Goal: Task Accomplishment & Management: Complete application form

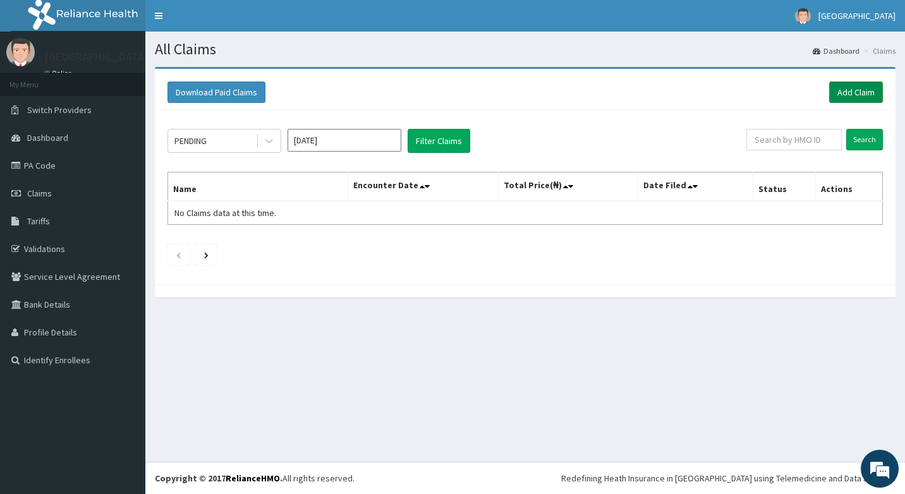
click at [867, 99] on link "Add Claim" at bounding box center [856, 92] width 54 height 21
click at [866, 99] on link "Add Claim" at bounding box center [856, 92] width 54 height 21
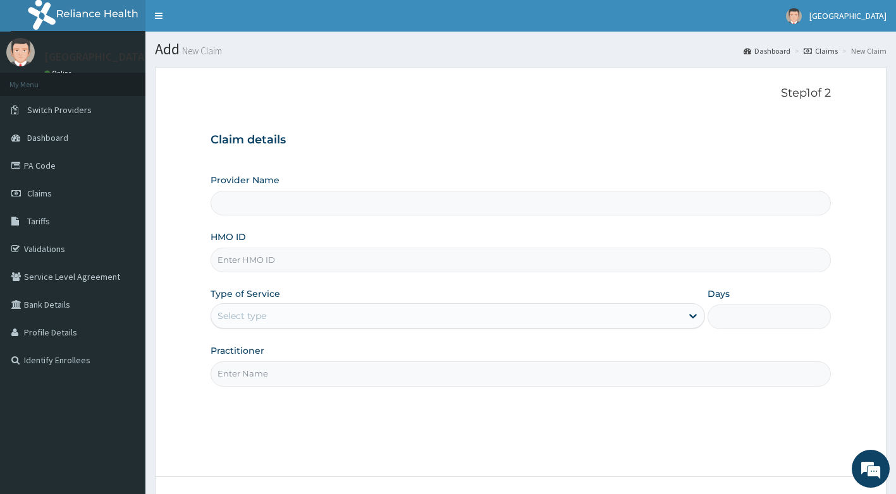
click at [303, 268] on input "HMO ID" at bounding box center [520, 260] width 621 height 25
type input "[GEOGRAPHIC_DATA]"
type input "CNN/10028/A"
click at [303, 320] on div "Select type" at bounding box center [446, 316] width 470 height 20
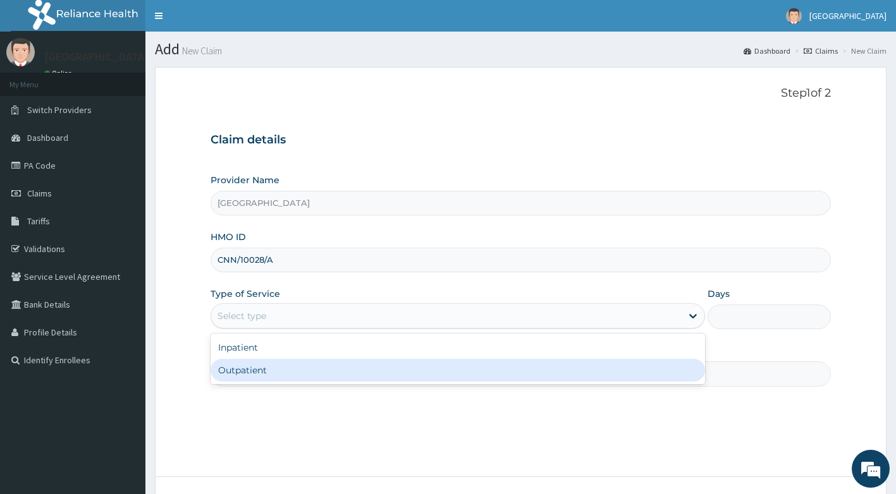
click at [302, 375] on div "Outpatient" at bounding box center [457, 370] width 494 height 23
type input "1"
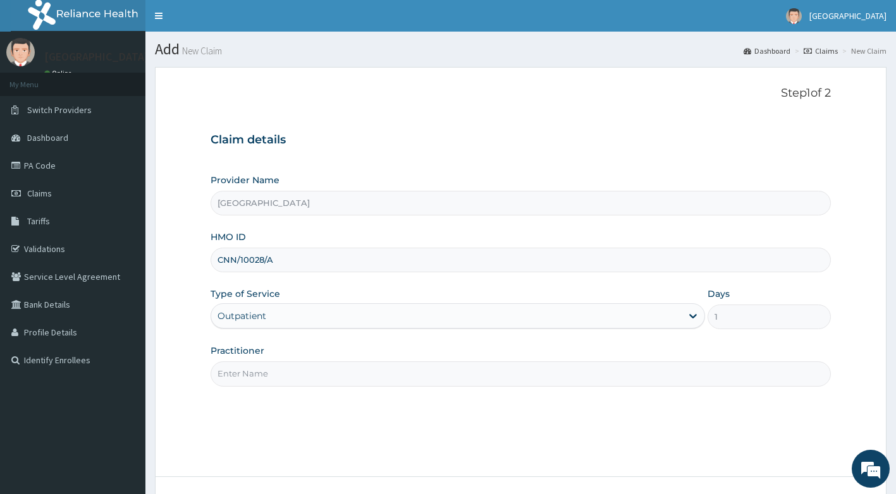
click at [302, 375] on input "Practitioner" at bounding box center [520, 374] width 621 height 25
type input "DR ADEYEMO"
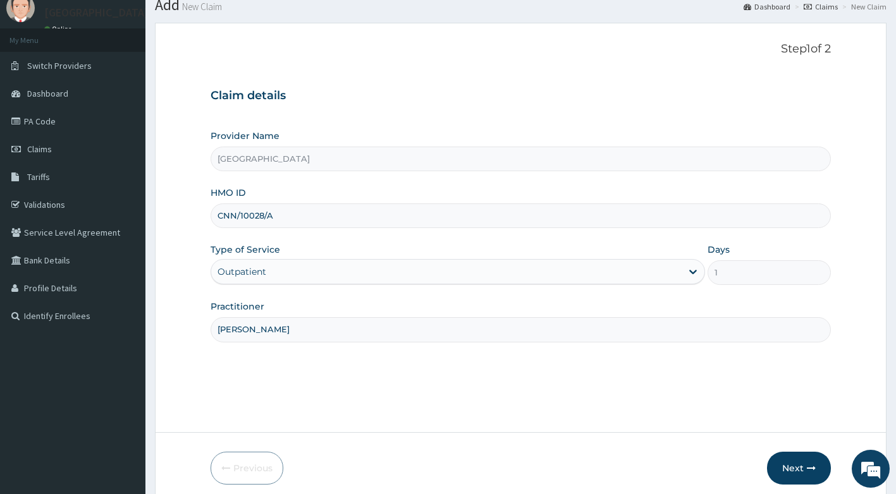
scroll to position [96, 0]
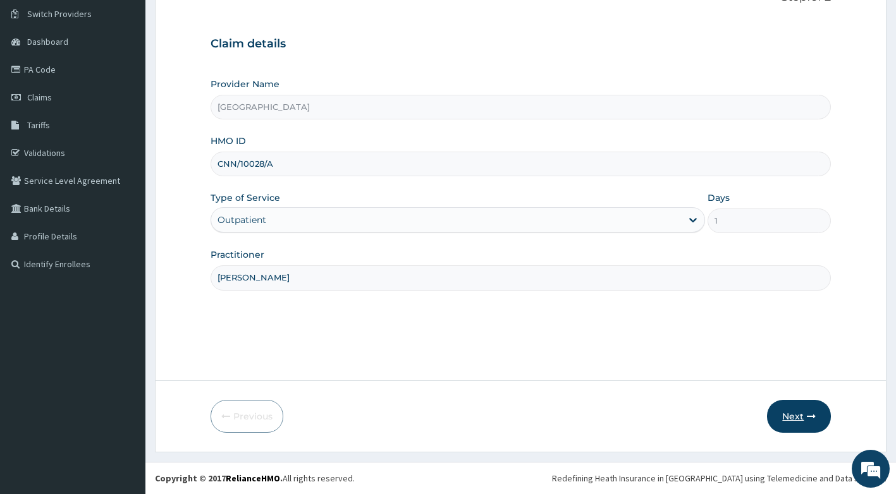
click at [805, 425] on button "Next" at bounding box center [799, 416] width 64 height 33
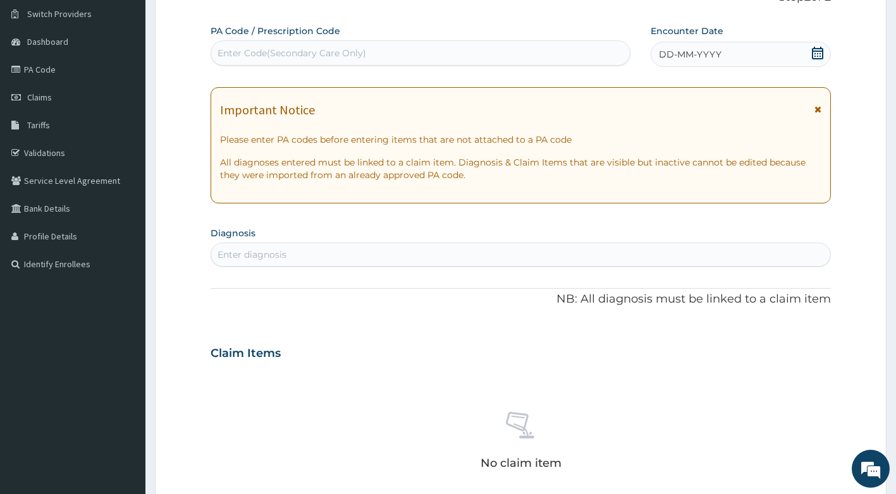
click at [818, 109] on icon at bounding box center [817, 109] width 7 height 9
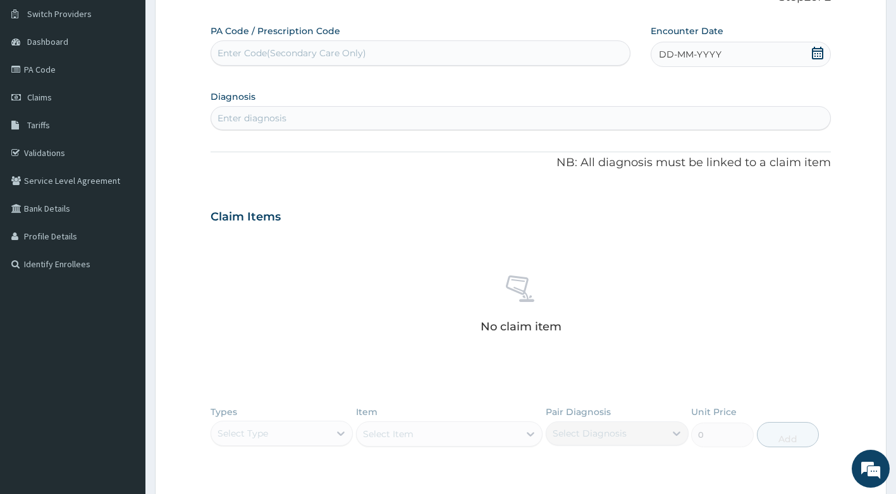
click at [813, 48] on icon at bounding box center [816, 53] width 11 height 13
click at [767, 154] on div "9" at bounding box center [764, 154] width 19 height 19
click at [265, 115] on div "Enter diagnosis" at bounding box center [251, 118] width 69 height 13
click at [282, 125] on div "Enter diagnosis" at bounding box center [520, 118] width 619 height 20
click at [285, 122] on div "Enter diagnosis" at bounding box center [251, 118] width 69 height 13
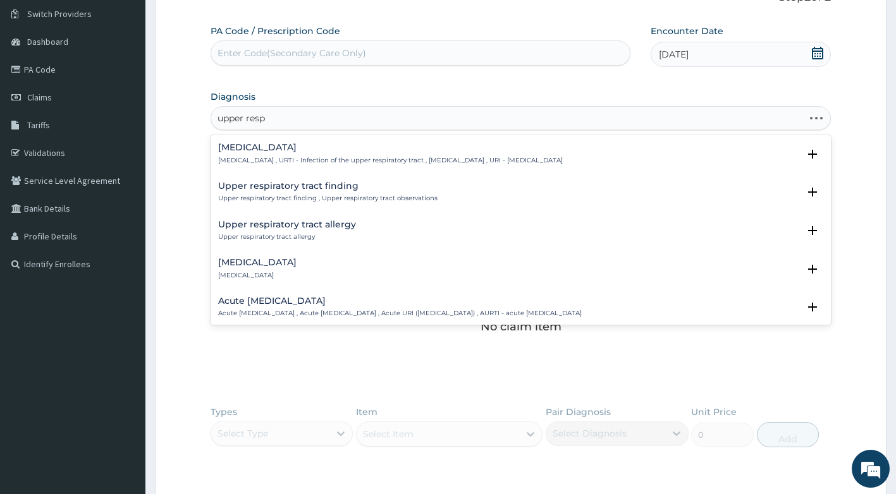
type input "upper respi"
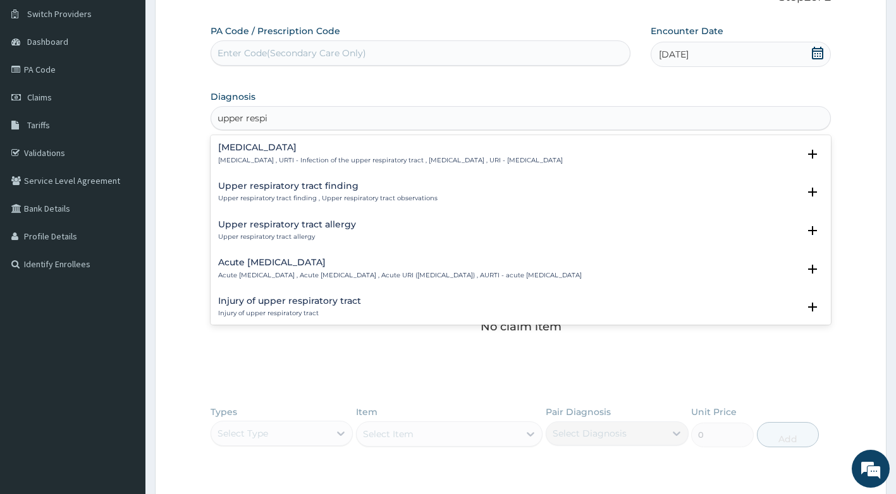
click at [368, 152] on h4 "Upper respiratory infection" at bounding box center [390, 147] width 344 height 9
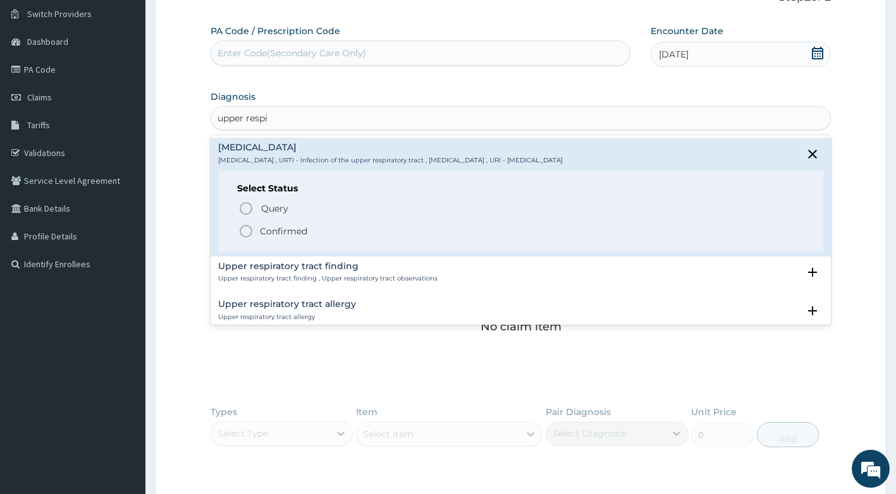
click at [269, 234] on p "Confirmed" at bounding box center [283, 231] width 47 height 13
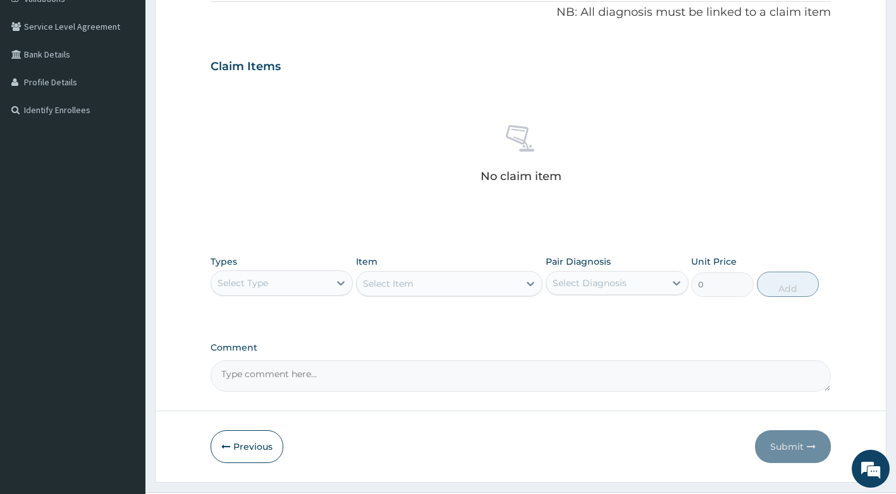
scroll to position [281, 0]
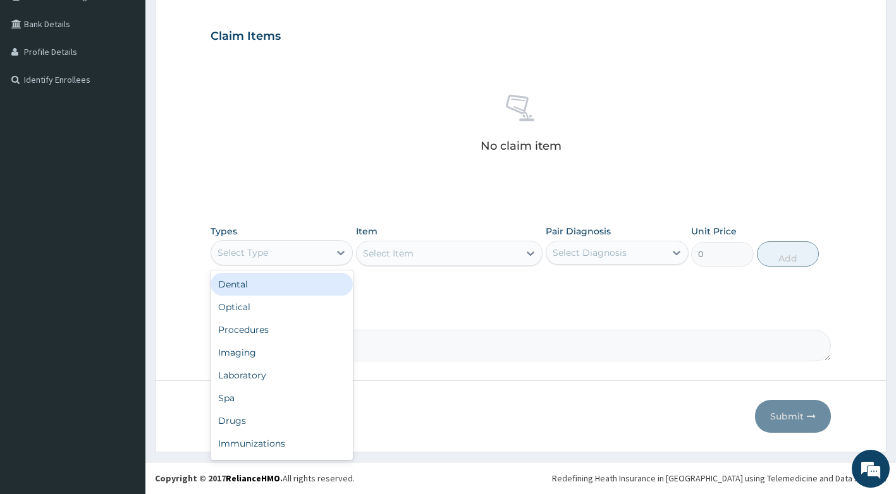
click at [295, 253] on div "Select Type" at bounding box center [270, 253] width 119 height 20
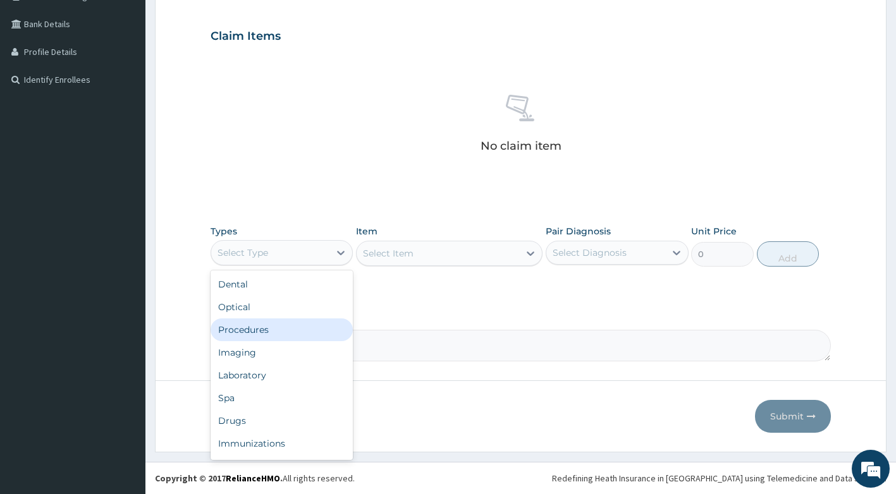
click at [270, 334] on div "Procedures" at bounding box center [281, 330] width 143 height 23
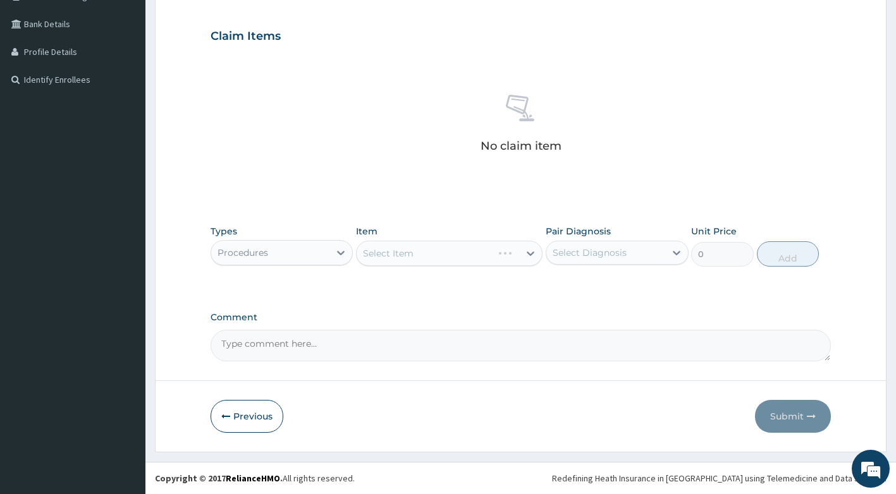
click at [454, 262] on div "Select Item" at bounding box center [449, 253] width 186 height 25
click at [463, 255] on div "Select Item" at bounding box center [449, 253] width 186 height 25
click at [458, 258] on div "Select Item" at bounding box center [449, 253] width 186 height 25
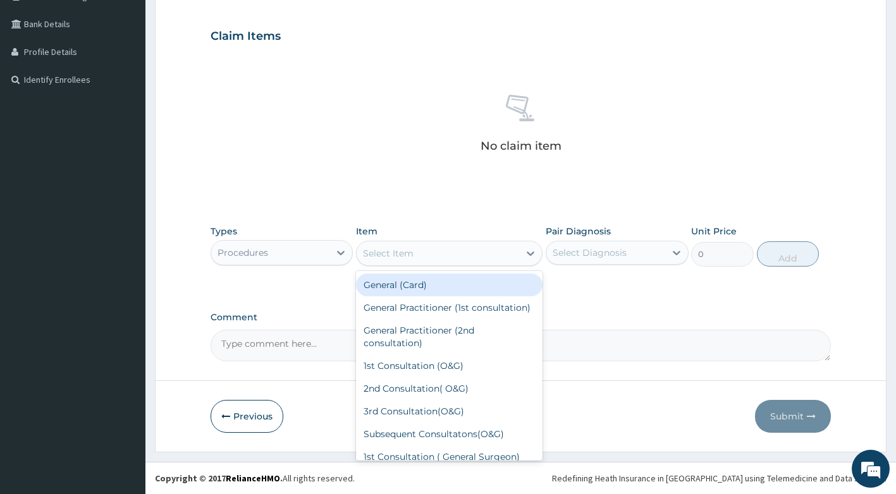
click at [476, 258] on div "Select Item" at bounding box center [437, 253] width 162 height 20
drag, startPoint x: 439, startPoint y: 284, endPoint x: 618, endPoint y: 254, distance: 181.4
click at [439, 284] on div "General (Card)" at bounding box center [449, 285] width 186 height 23
type input "500"
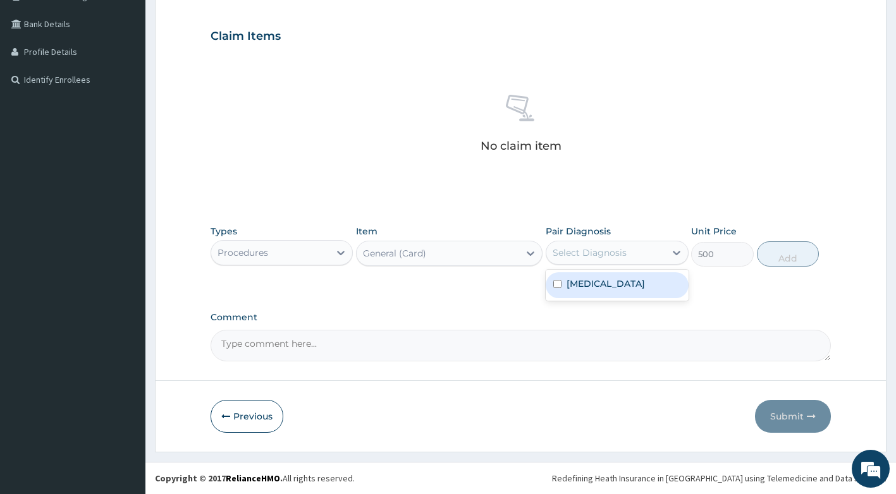
click at [652, 248] on div "Select Diagnosis" at bounding box center [605, 253] width 119 height 20
click at [636, 290] on label "Upper respiratory infection" at bounding box center [605, 283] width 78 height 13
checkbox input "true"
click at [799, 257] on button "Add" at bounding box center [788, 253] width 62 height 25
type input "0"
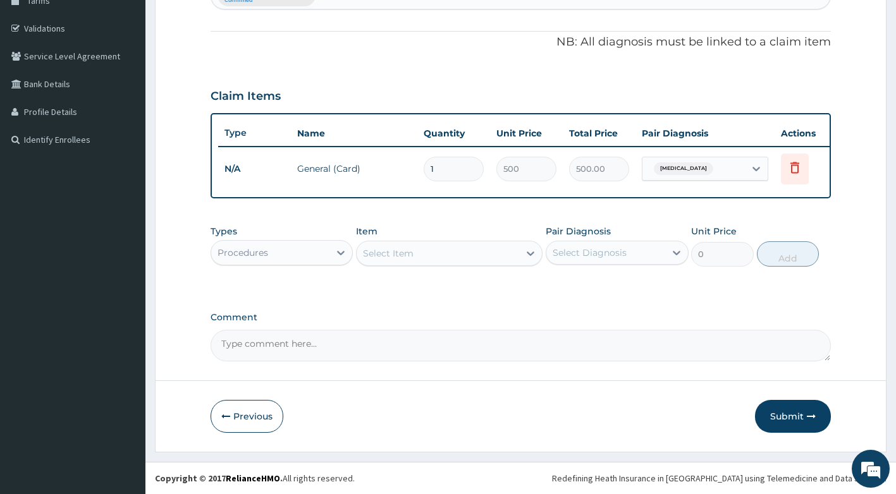
scroll to position [104, 0]
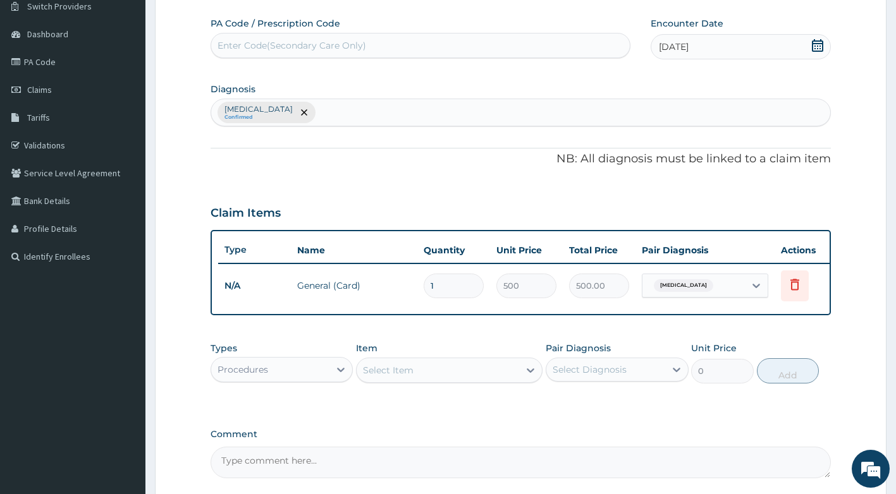
click at [471, 116] on div "Upper respiratory infection Confirmed" at bounding box center [520, 112] width 619 height 27
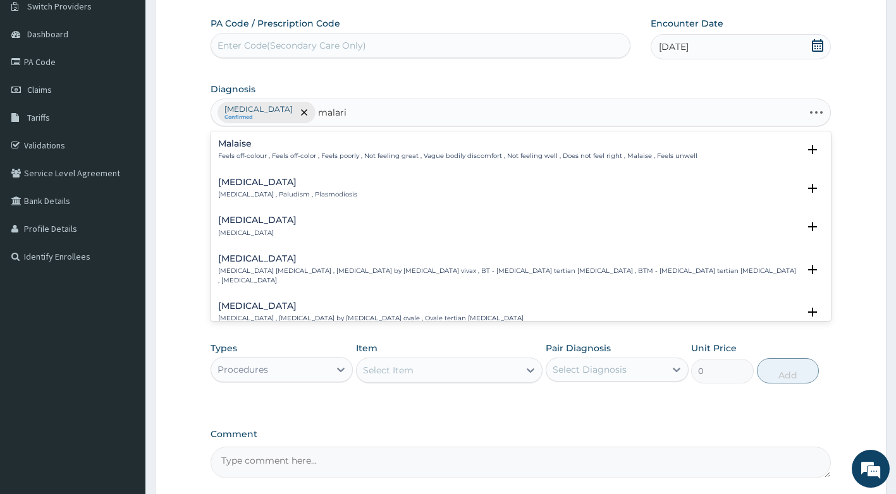
type input "malaria"
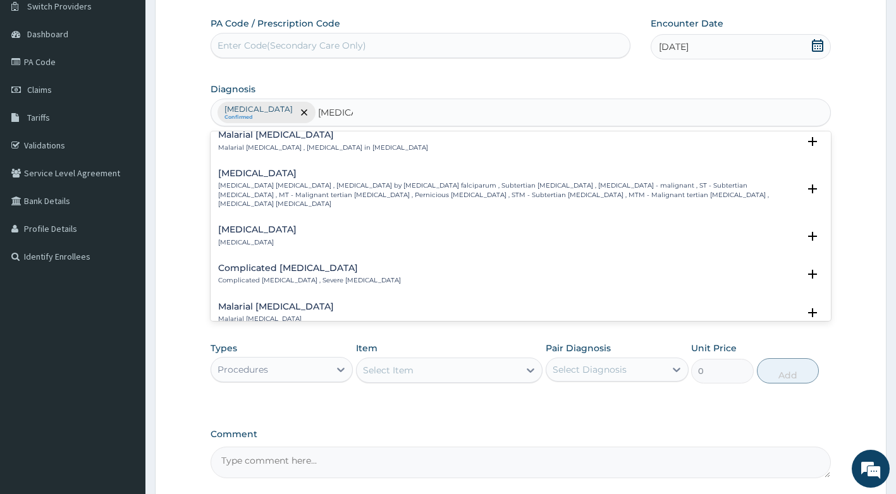
scroll to position [506, 0]
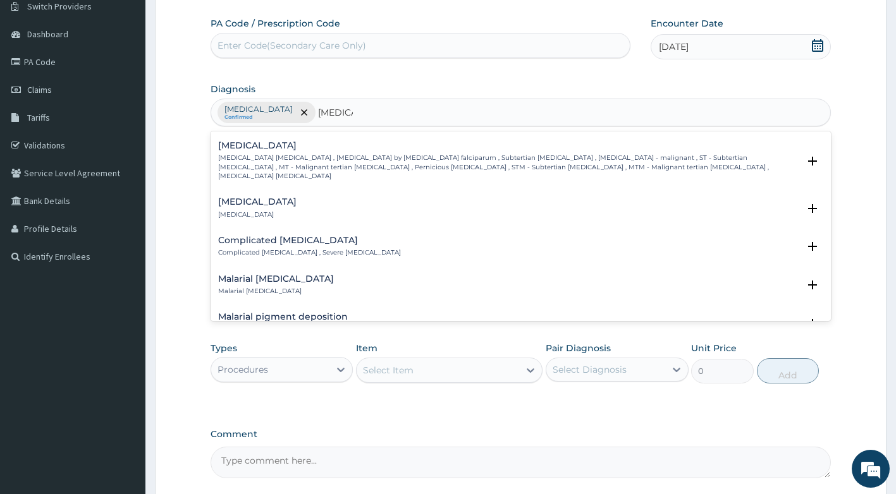
click at [307, 156] on p "Falciparum malaria , Malignant tertian malaria , Malaria by Plasmodium falcipar…" at bounding box center [508, 167] width 581 height 27
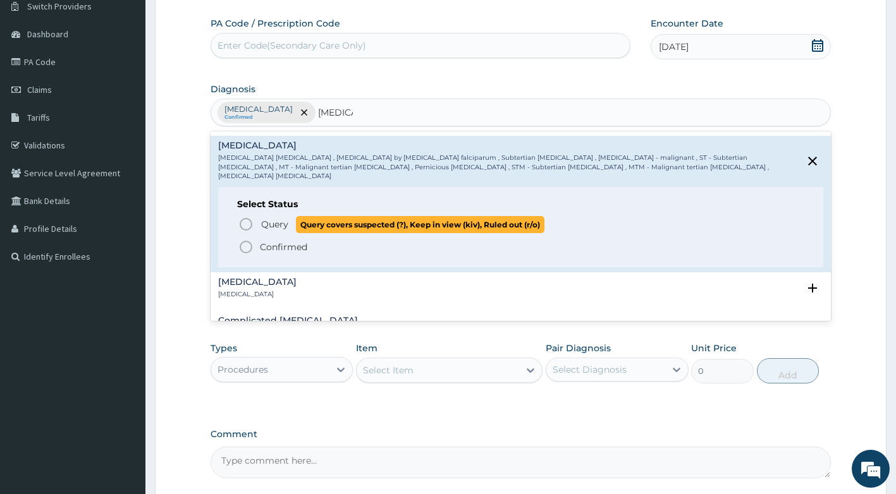
click at [278, 218] on span "Query" at bounding box center [274, 224] width 27 height 13
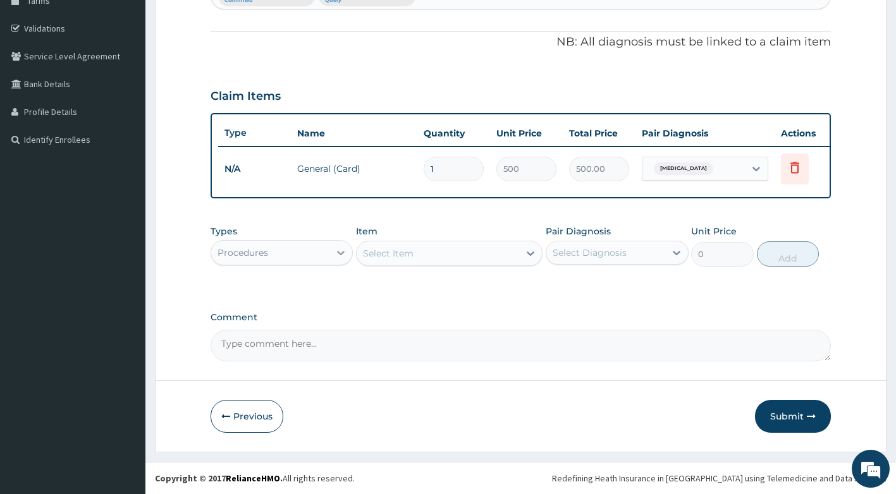
scroll to position [230, 0]
click at [438, 269] on div "Types Procedures Item Select Item Pair Diagnosis Select Diagnosis Unit Price 0 …" at bounding box center [520, 246] width 621 height 54
click at [442, 258] on div "Select Item" at bounding box center [437, 253] width 162 height 20
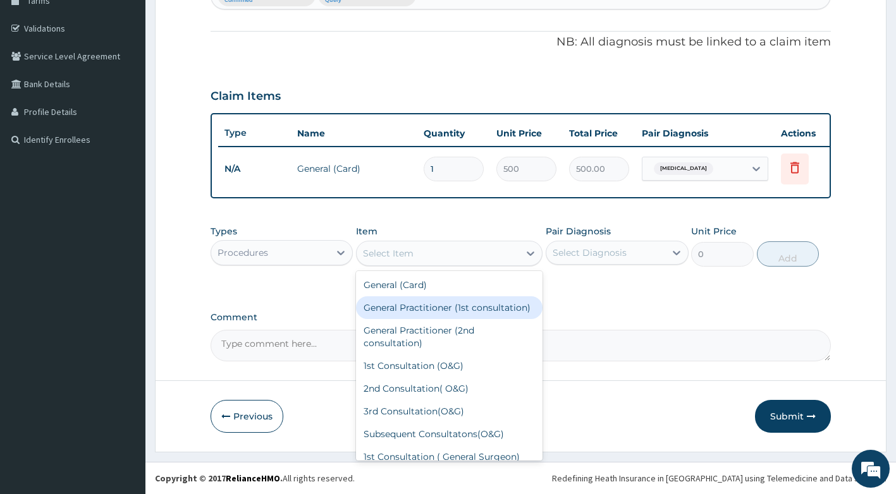
click at [439, 313] on div "General Practitioner (1st consultation)" at bounding box center [449, 307] width 186 height 23
type input "1500"
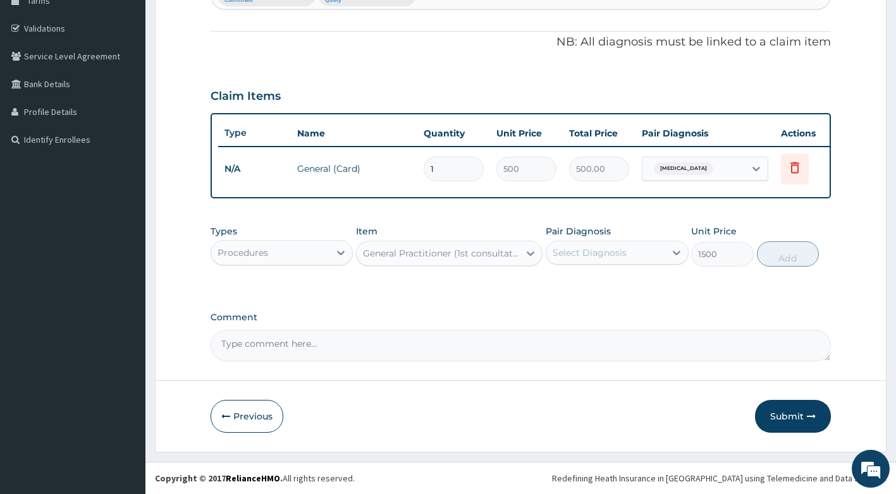
click at [596, 264] on div "Select Diagnosis" at bounding box center [616, 253] width 143 height 24
click at [619, 290] on label "Upper respiratory infection" at bounding box center [605, 283] width 78 height 13
checkbox input "true"
click at [799, 258] on button "Add" at bounding box center [788, 253] width 62 height 25
type input "0"
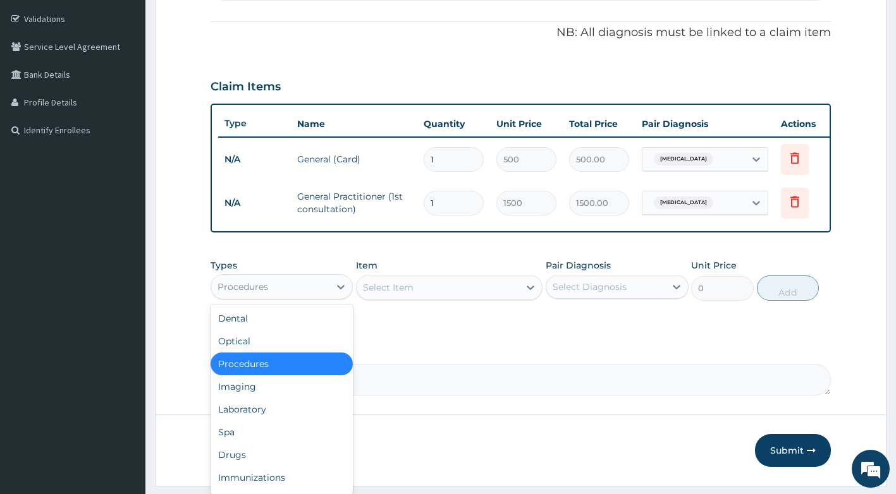
click at [298, 297] on div "Procedures" at bounding box center [270, 287] width 119 height 20
click at [262, 456] on div "Drugs" at bounding box center [281, 455] width 143 height 23
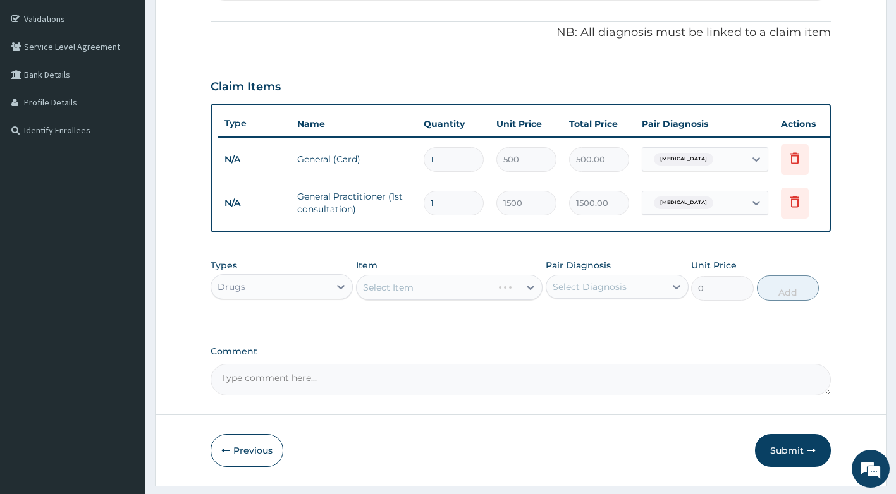
click at [444, 294] on div "Select Item" at bounding box center [449, 287] width 186 height 25
click at [441, 300] on div "Select Item" at bounding box center [449, 287] width 186 height 25
click at [473, 300] on div "Select Item" at bounding box center [449, 287] width 186 height 25
click at [524, 298] on div "Select Item" at bounding box center [449, 287] width 186 height 25
click at [505, 298] on div "Select Item" at bounding box center [437, 287] width 162 height 20
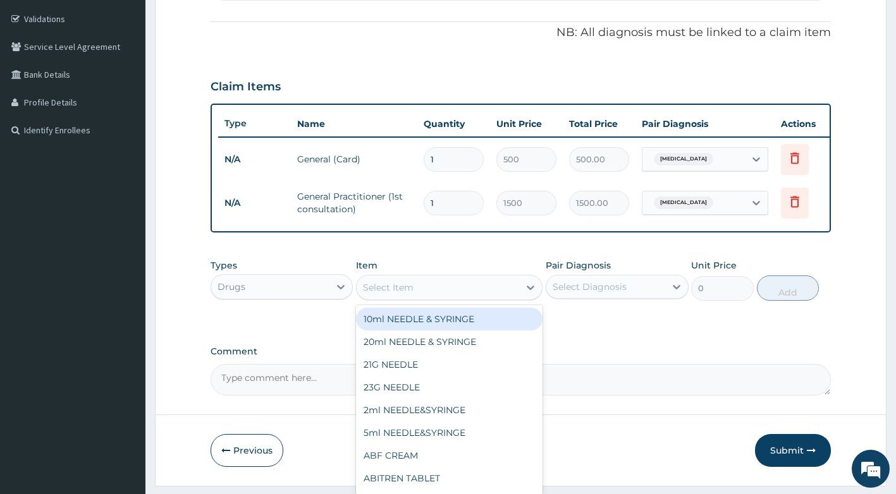
type input "c"
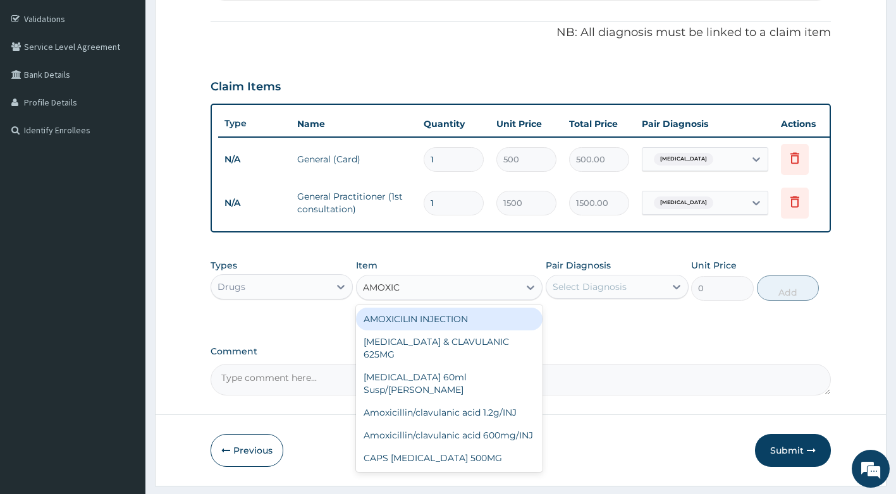
type input "AMOXICI"
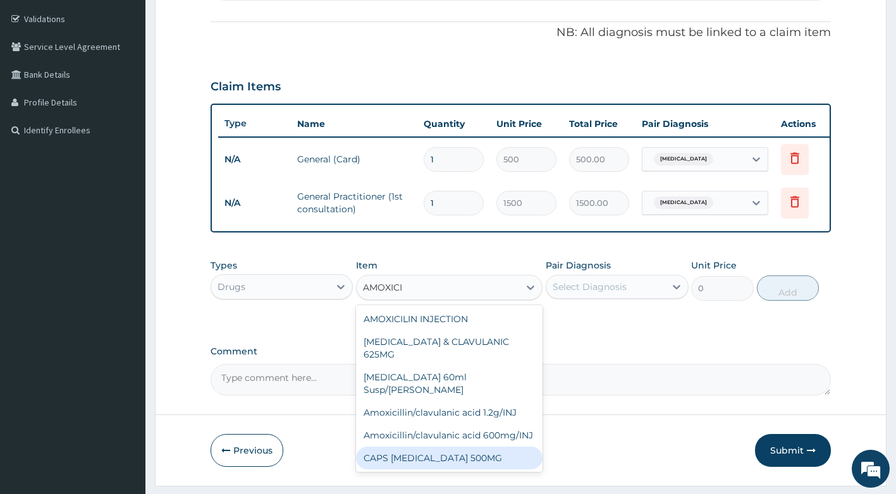
click at [453, 449] on div "CAPS AMOXICILLIN 500MG" at bounding box center [449, 458] width 186 height 23
type input "120"
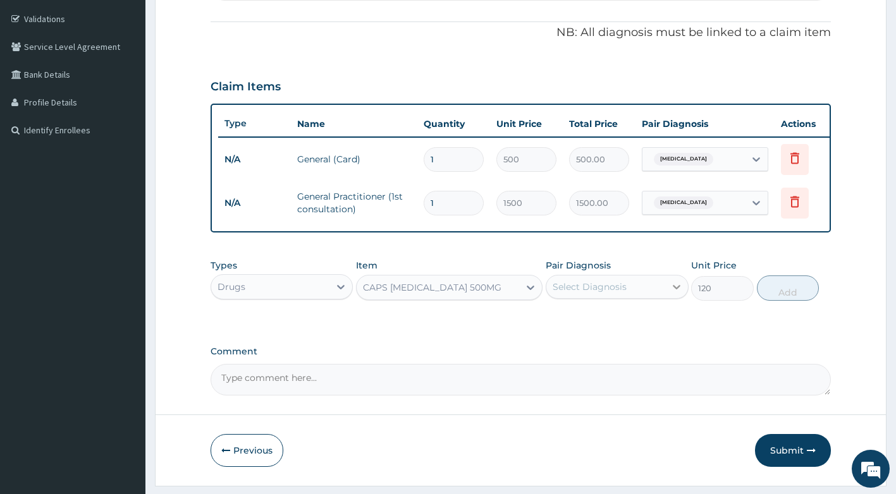
click at [666, 296] on div at bounding box center [676, 287] width 23 height 23
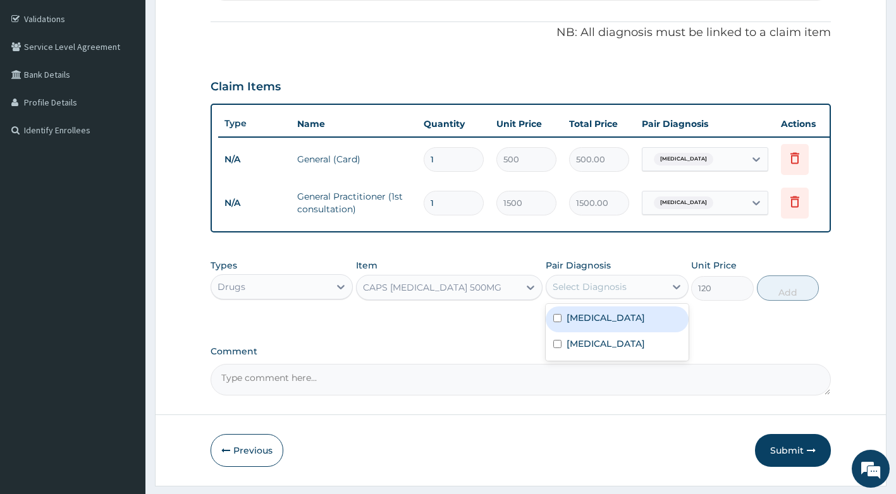
click at [602, 324] on label "Upper respiratory infection" at bounding box center [605, 318] width 78 height 13
checkbox input "true"
drag, startPoint x: 794, startPoint y: 296, endPoint x: 444, endPoint y: 222, distance: 357.9
click at [795, 296] on button "Add" at bounding box center [788, 288] width 62 height 25
type input "0"
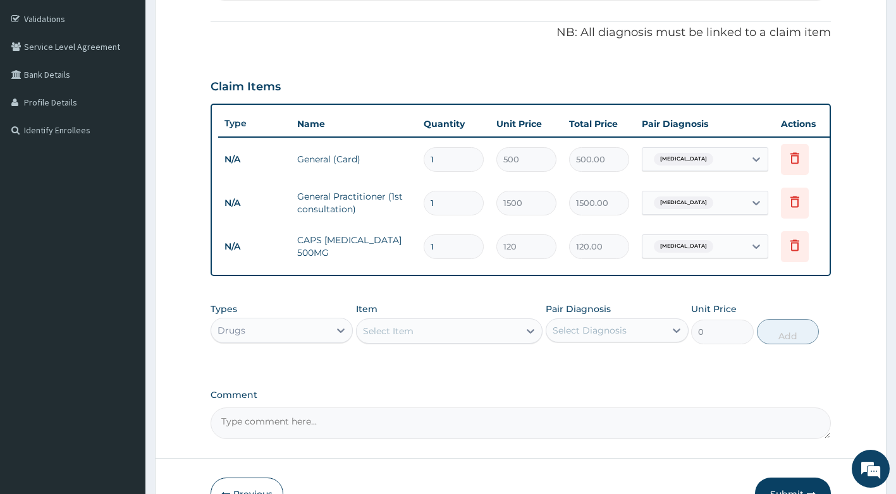
type input "15"
type input "1800.00"
type input "15"
click at [481, 335] on div "Select Item" at bounding box center [437, 331] width 162 height 20
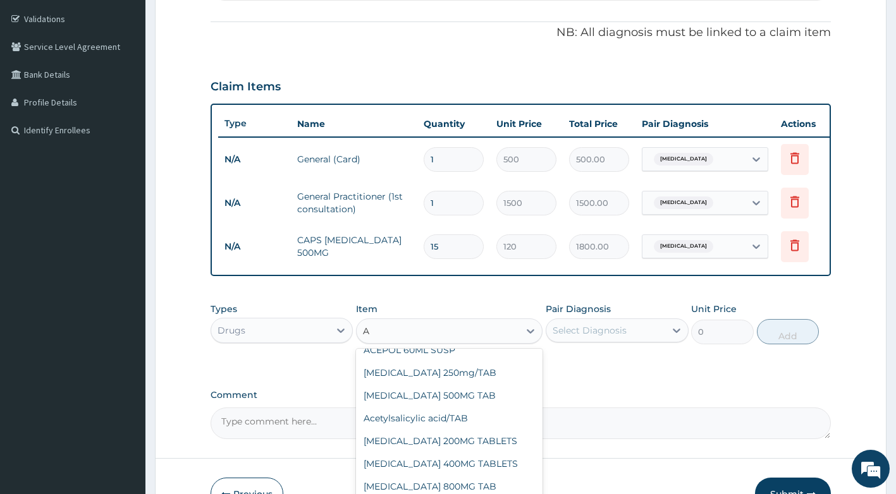
scroll to position [0, 0]
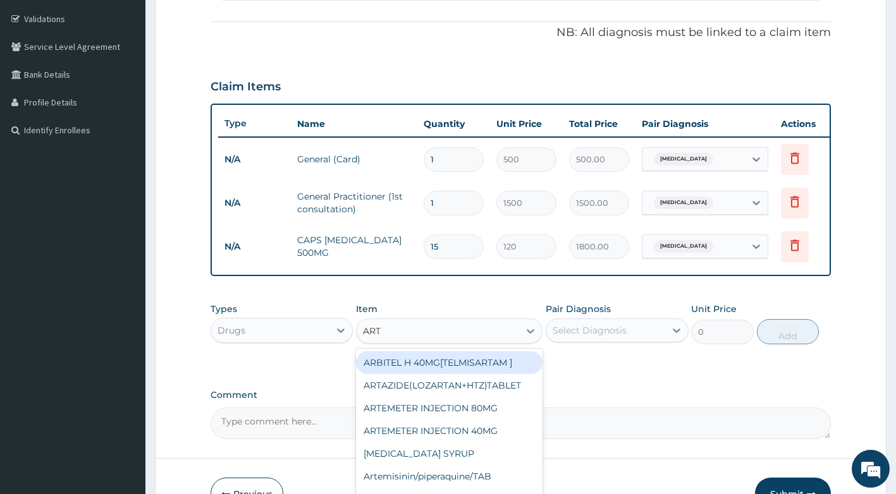
type input "ARTE"
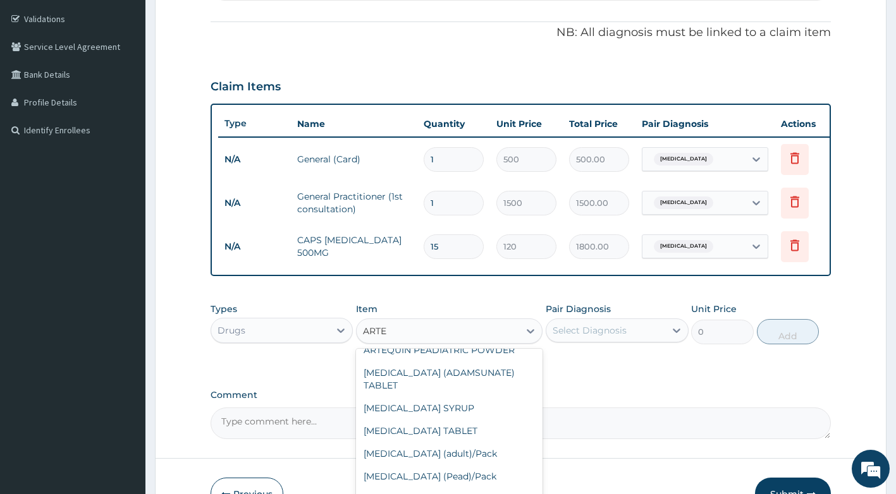
scroll to position [190, 0]
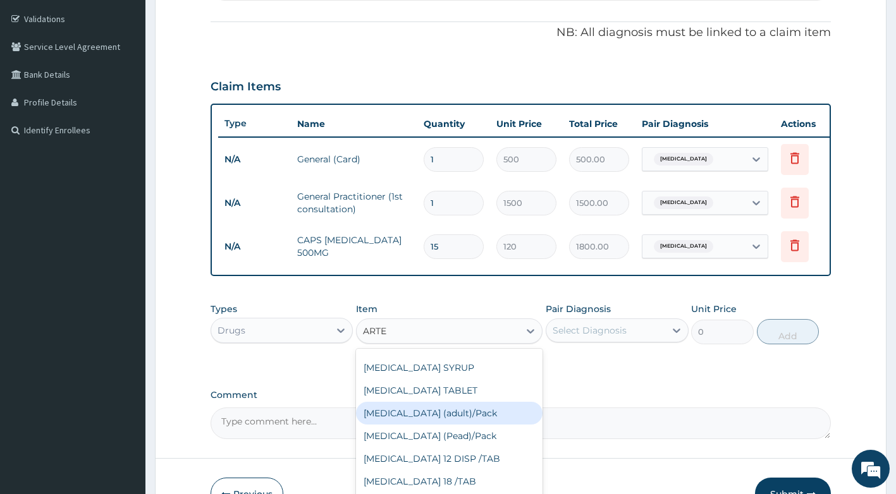
click at [424, 425] on div "Coartem (adult)/Pack" at bounding box center [449, 413] width 186 height 23
type input "682.5"
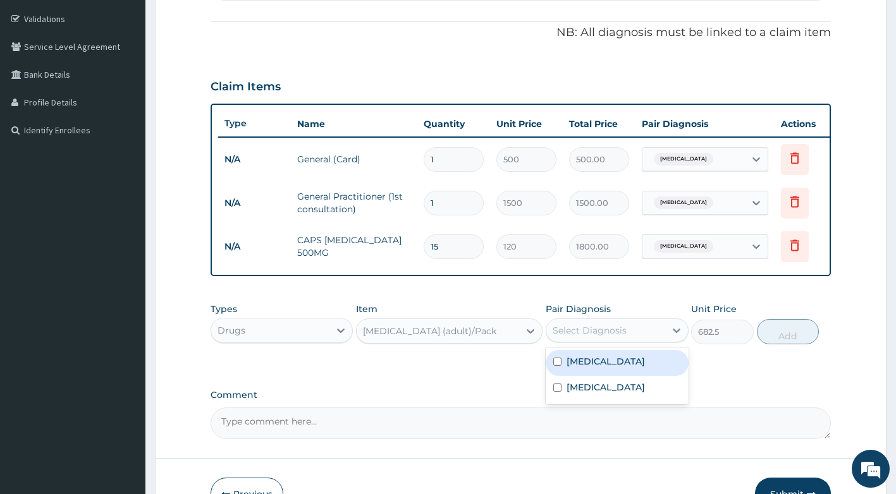
click at [644, 341] on div "Select Diagnosis" at bounding box center [605, 330] width 119 height 20
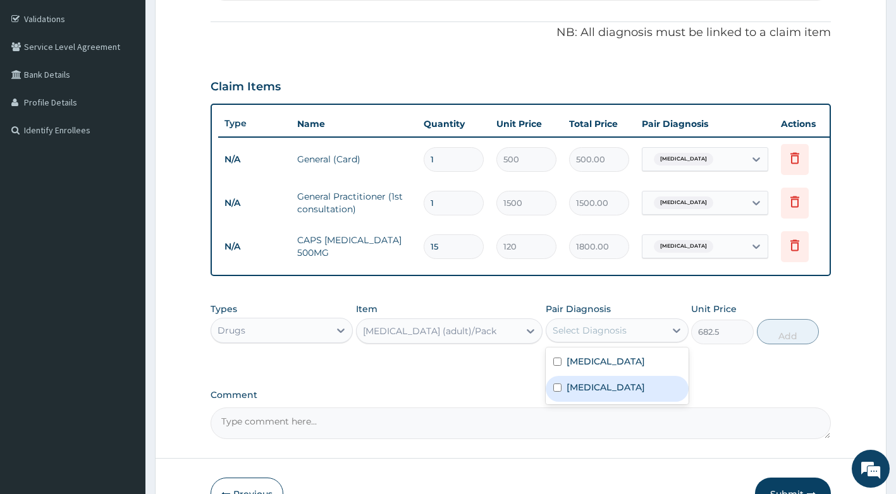
drag, startPoint x: 630, startPoint y: 411, endPoint x: 622, endPoint y: 411, distance: 8.2
click at [629, 394] on label "Falciparum malaria" at bounding box center [605, 387] width 78 height 13
checkbox input "true"
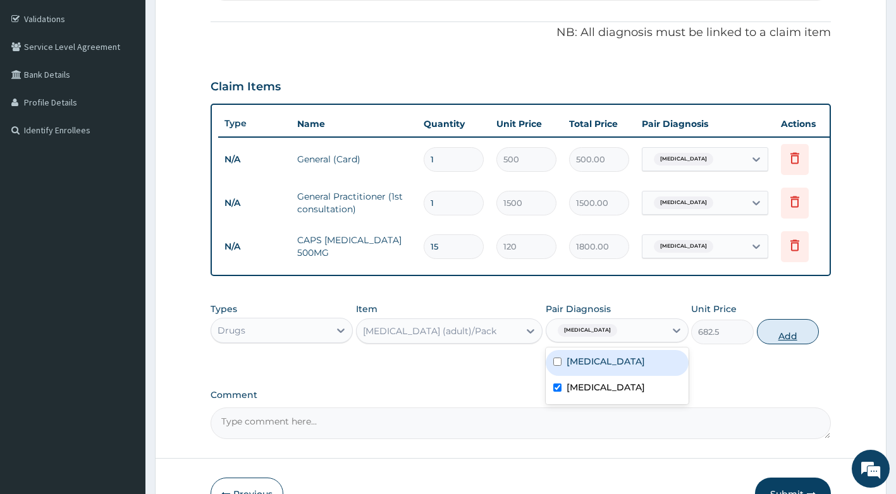
click at [794, 339] on button "Add" at bounding box center [788, 331] width 62 height 25
type input "0"
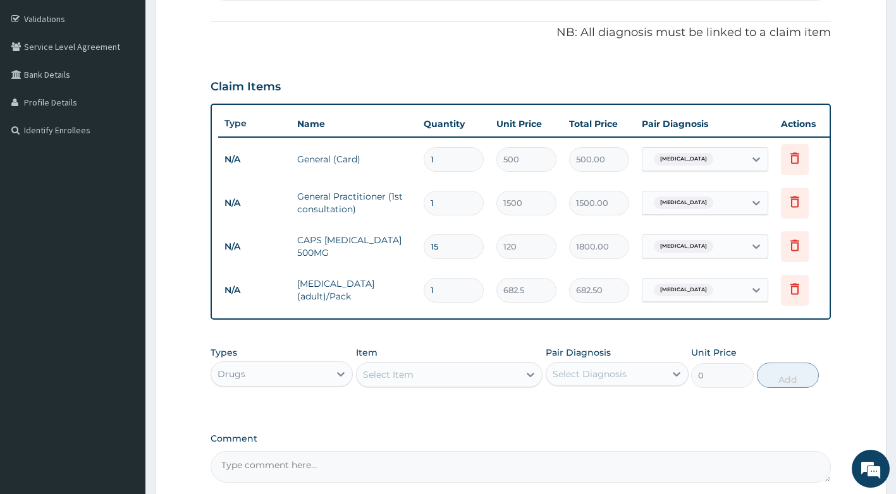
type input "0.00"
type input "6"
type input "4095.00"
type input "6"
click at [434, 385] on div "Select Item" at bounding box center [437, 375] width 162 height 20
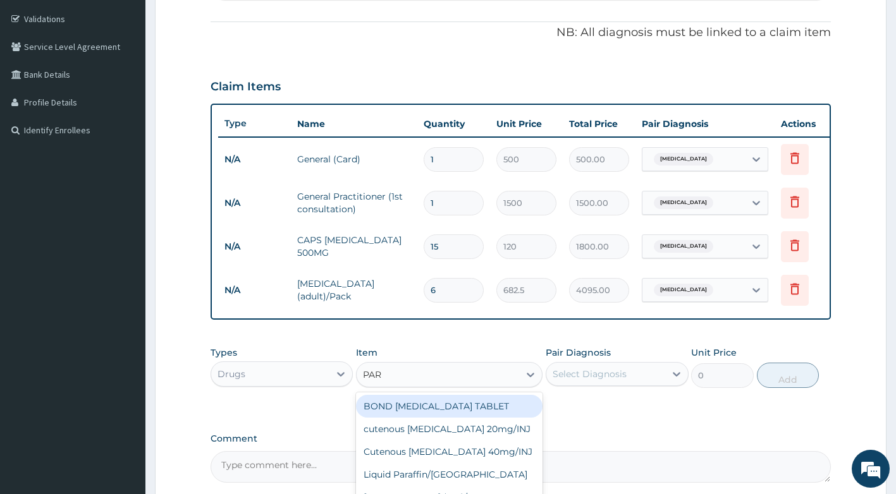
type input "PARA"
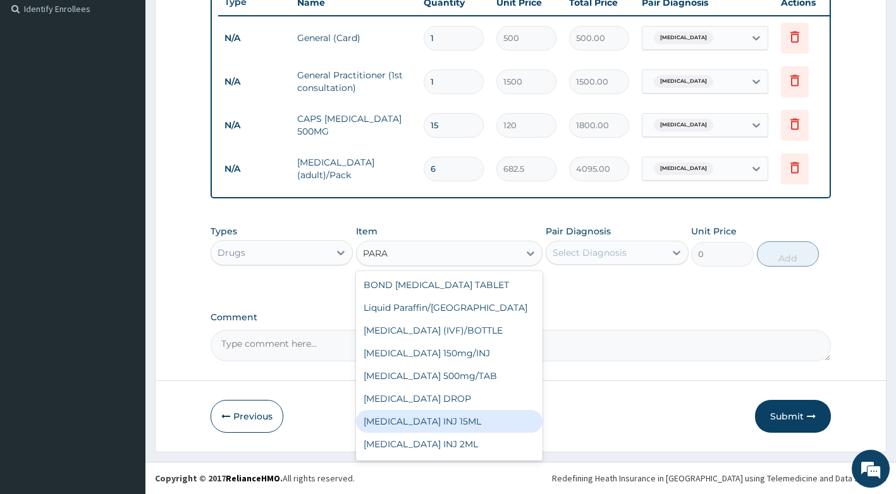
scroll to position [66, 0]
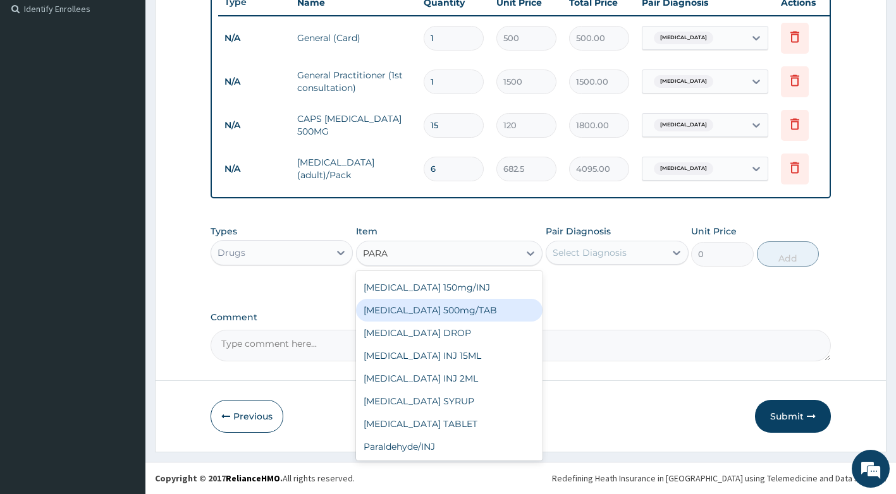
click at [494, 308] on div "PARACETAMOL 500mg/TAB" at bounding box center [449, 310] width 186 height 23
type input "5.25"
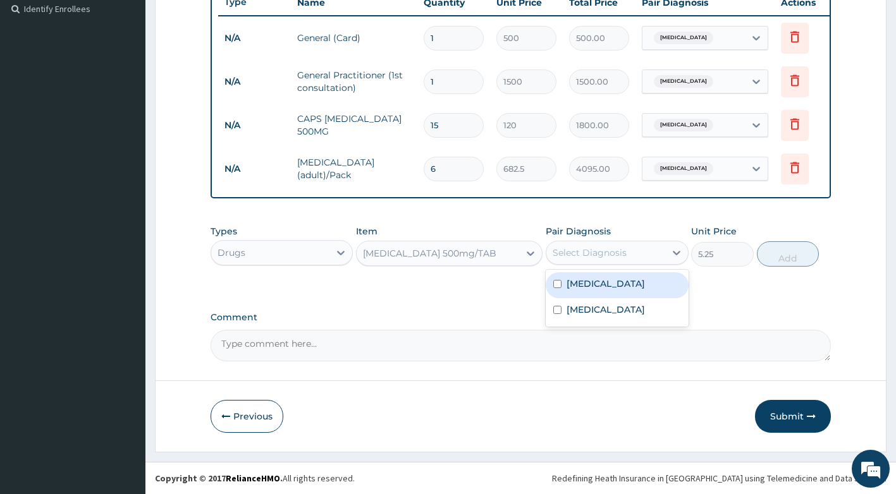
click at [652, 261] on div "Select Diagnosis" at bounding box center [605, 253] width 119 height 20
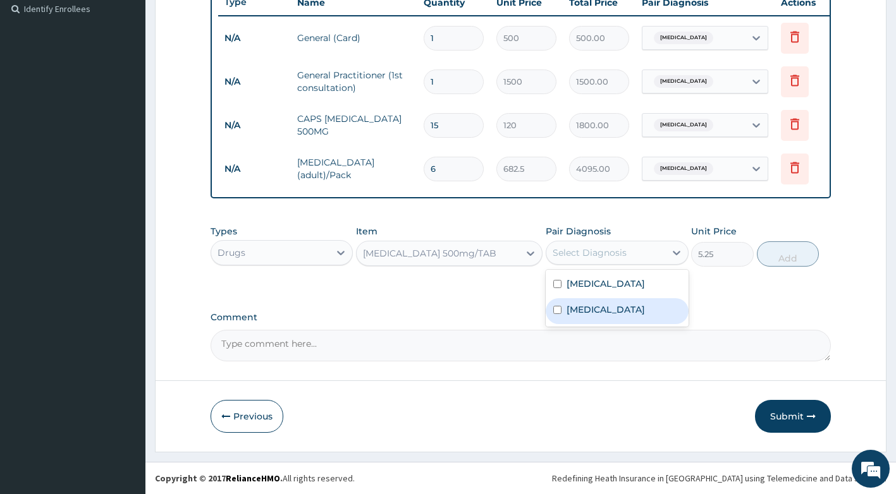
click at [616, 324] on div "Falciparum malaria" at bounding box center [616, 311] width 143 height 26
checkbox input "true"
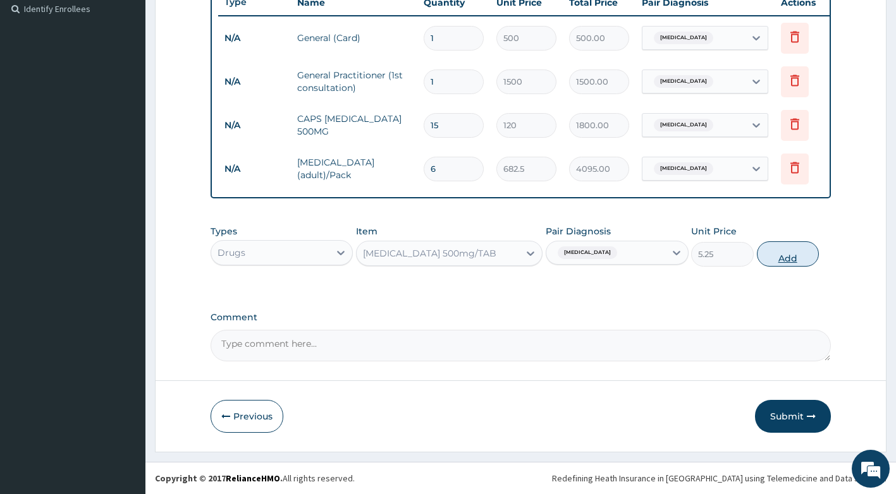
click at [789, 256] on button "Add" at bounding box center [788, 253] width 62 height 25
type input "0"
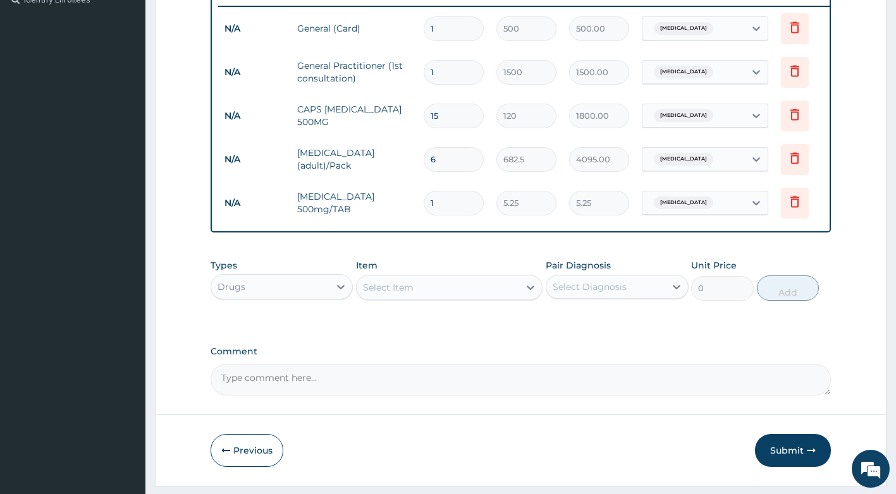
type input "18"
type input "94.50"
type input "18"
click at [440, 298] on div "Select Item" at bounding box center [437, 287] width 162 height 20
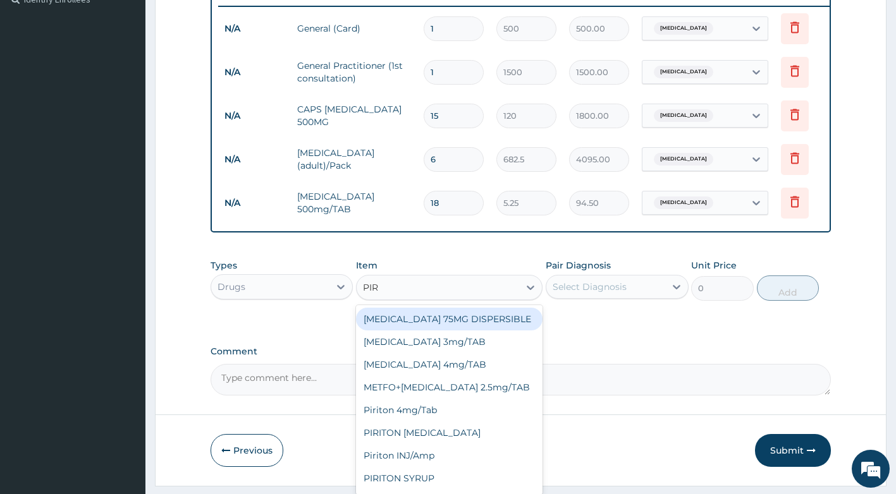
type input "PIRI"
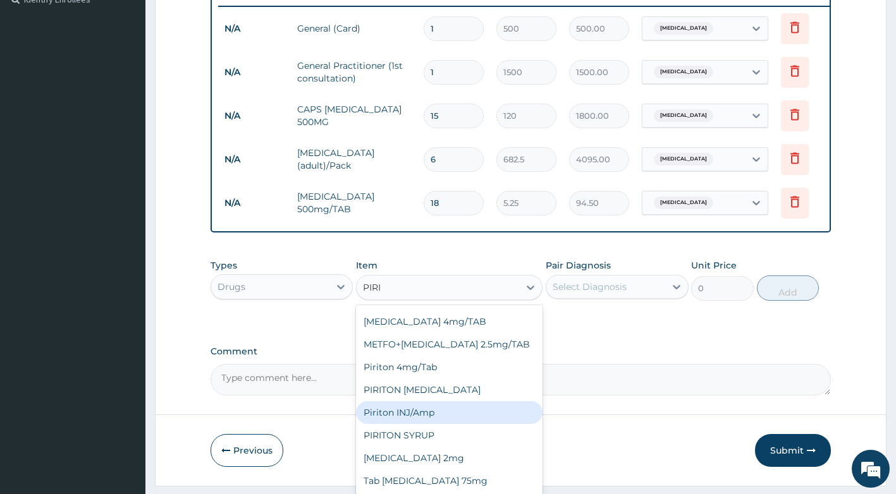
scroll to position [0, 0]
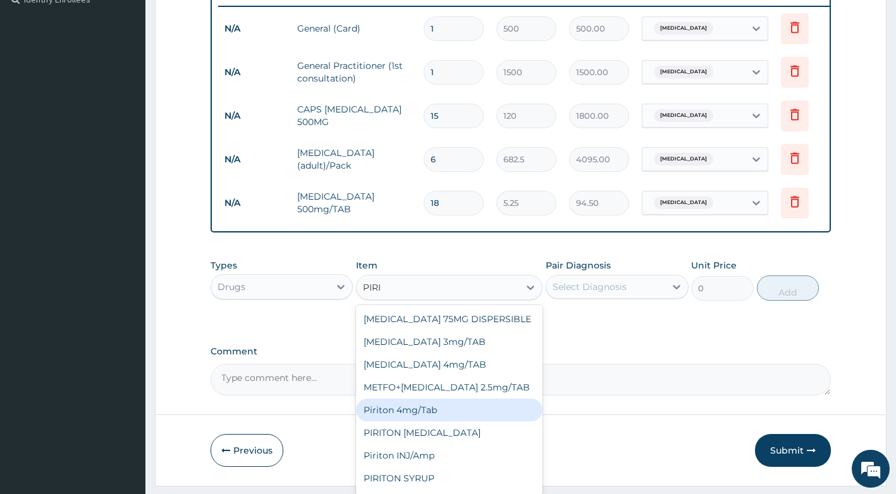
click at [477, 418] on div "Piriton 4mg/Tab" at bounding box center [449, 410] width 186 height 23
type input "5.25"
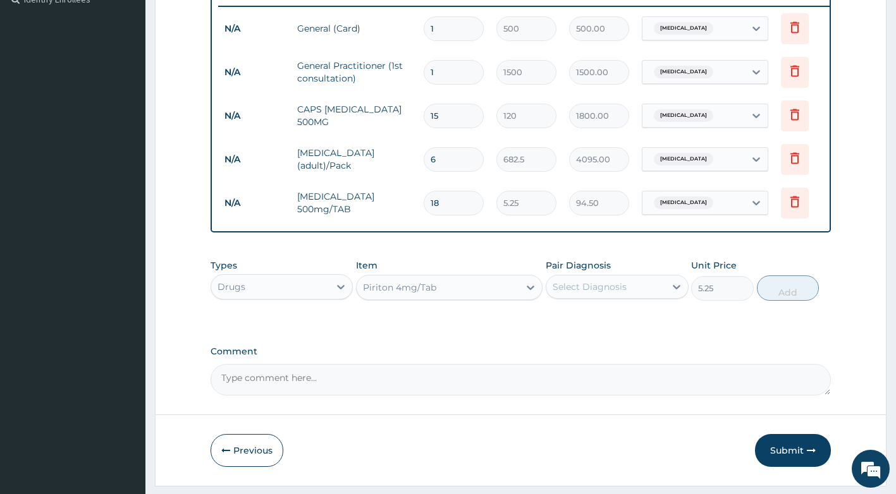
click at [629, 297] on div "Select Diagnosis" at bounding box center [605, 287] width 119 height 20
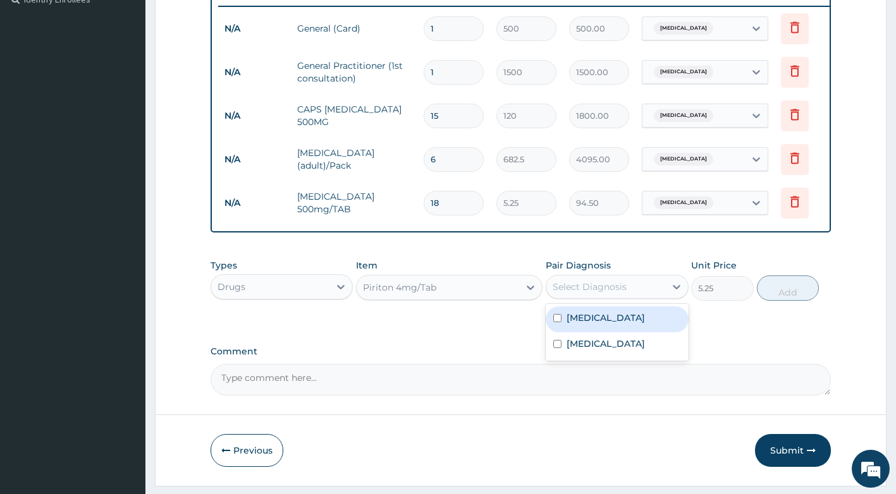
click at [632, 324] on label "Upper respiratory infection" at bounding box center [605, 318] width 78 height 13
checkbox input "true"
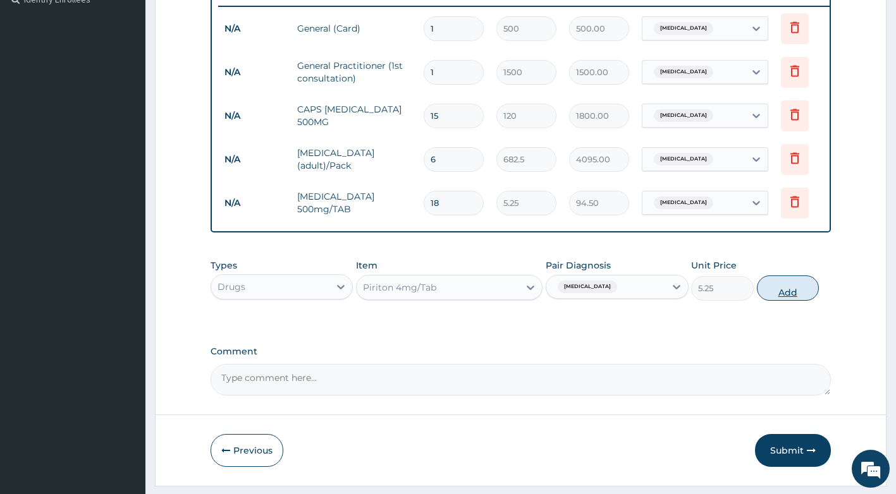
click at [781, 301] on button "Add" at bounding box center [788, 288] width 62 height 25
type input "0"
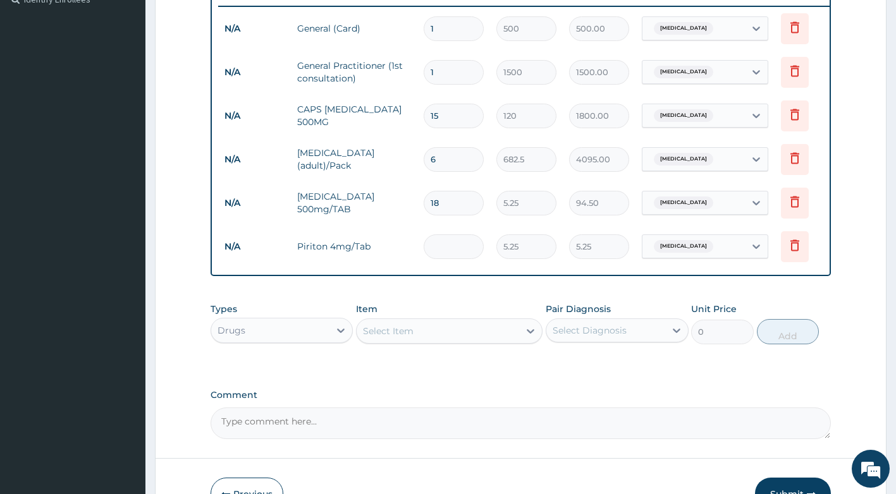
type input "0.00"
type input "6"
type input "31.50"
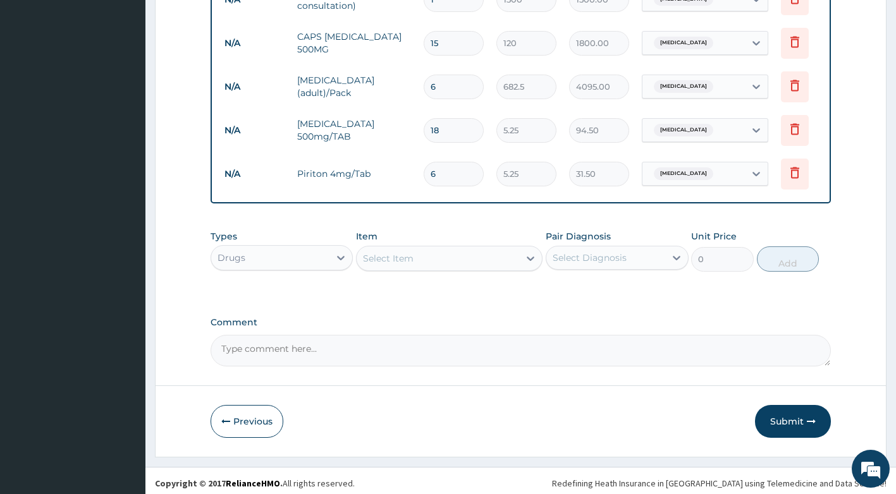
scroll to position [448, 0]
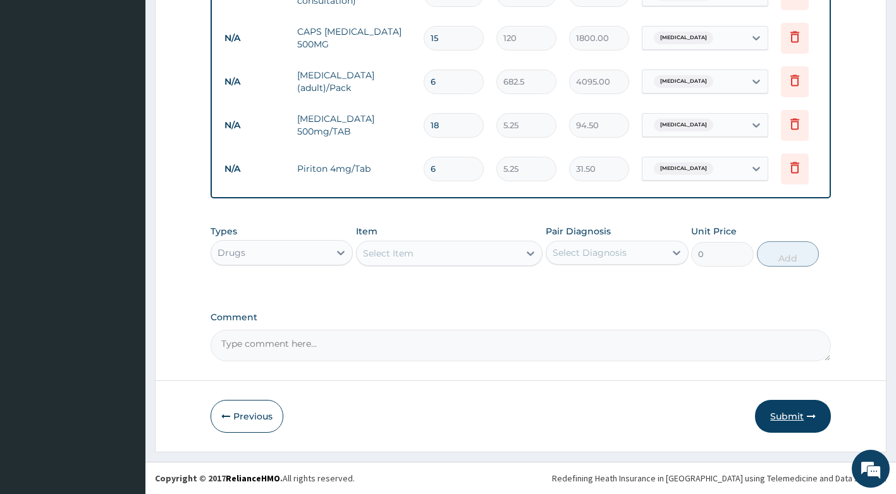
type input "6"
click at [800, 411] on button "Submit" at bounding box center [793, 416] width 76 height 33
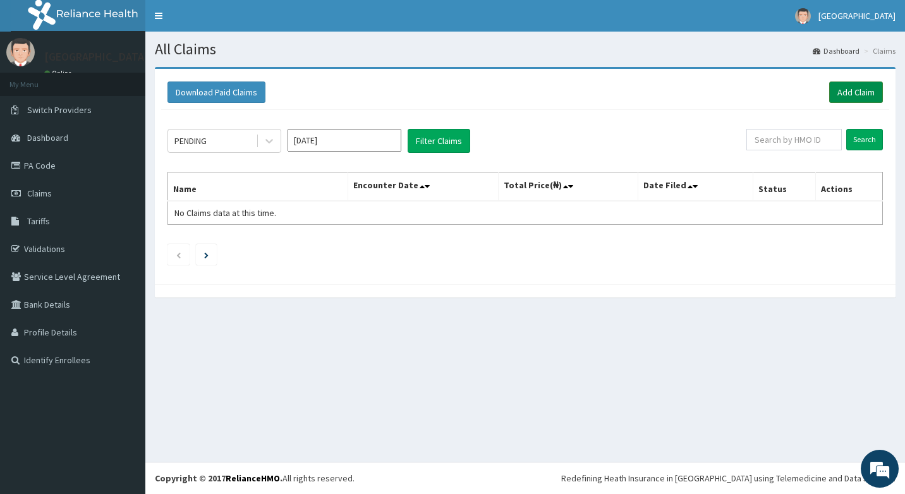
click at [856, 94] on link "Add Claim" at bounding box center [856, 92] width 54 height 21
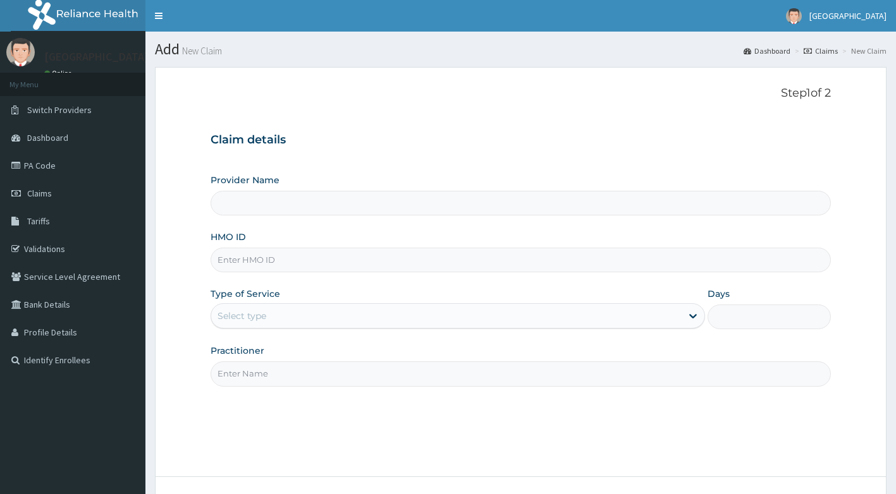
click at [354, 263] on input "HMO ID" at bounding box center [520, 260] width 621 height 25
type input "[GEOGRAPHIC_DATA]"
type input "CNN"
